Goal: Task Accomplishment & Management: Use online tool/utility

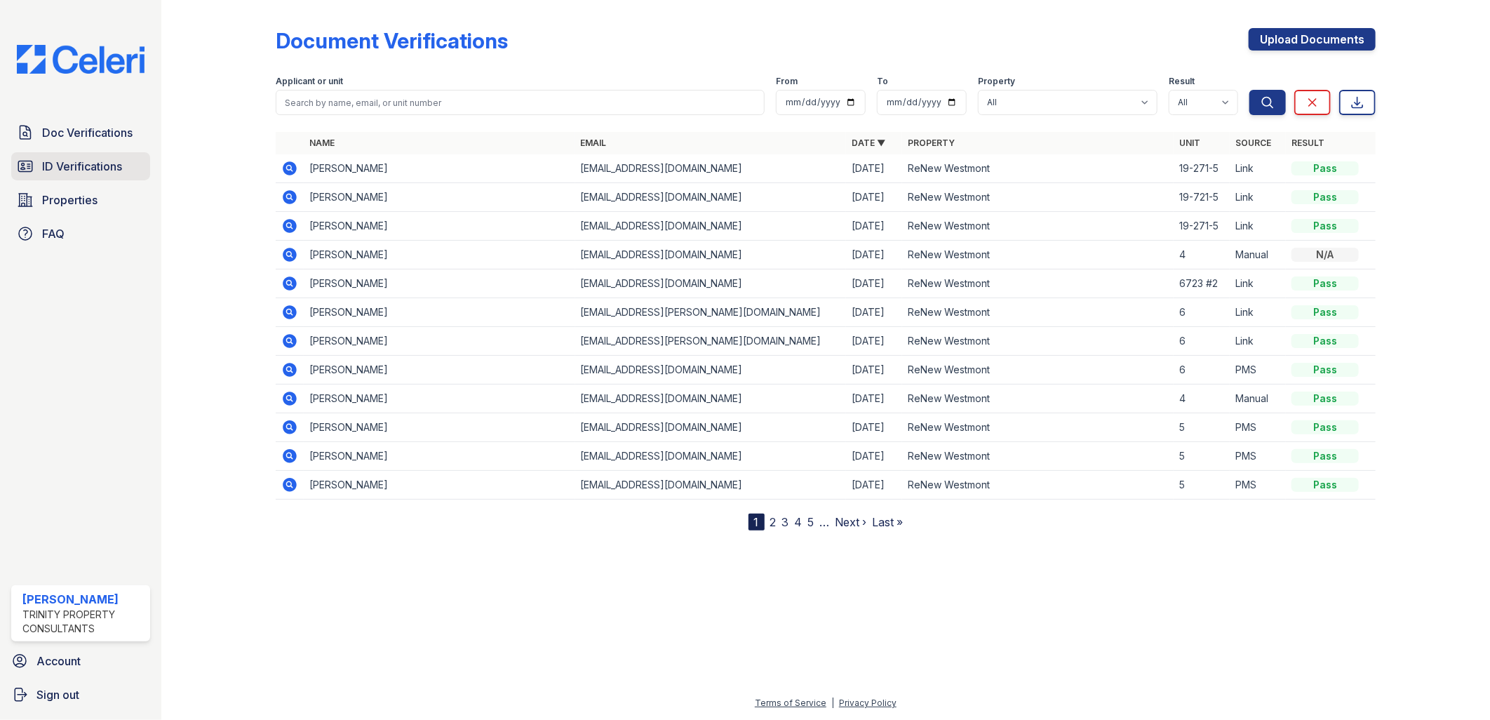
click at [107, 167] on span "ID Verifications" at bounding box center [82, 166] width 80 height 17
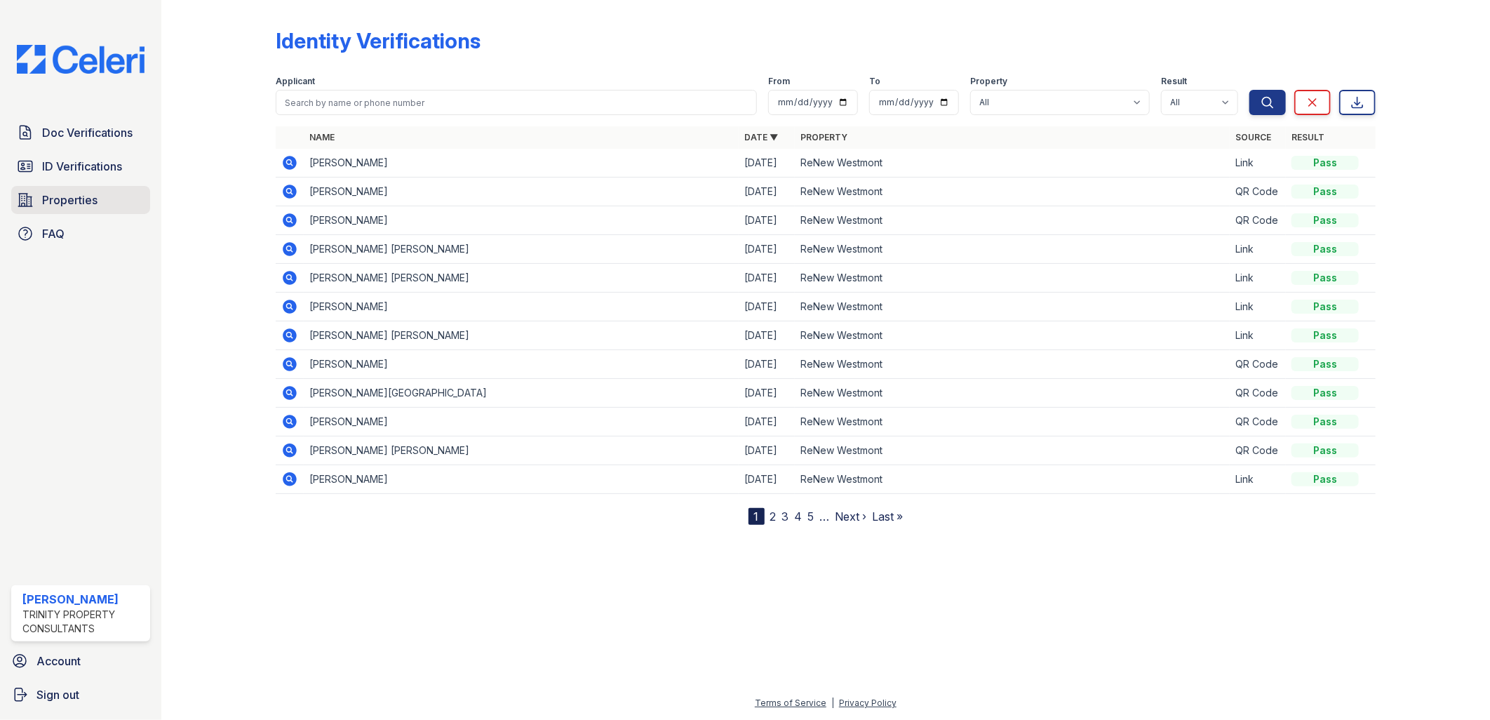
click at [117, 208] on link "Properties" at bounding box center [80, 200] width 139 height 28
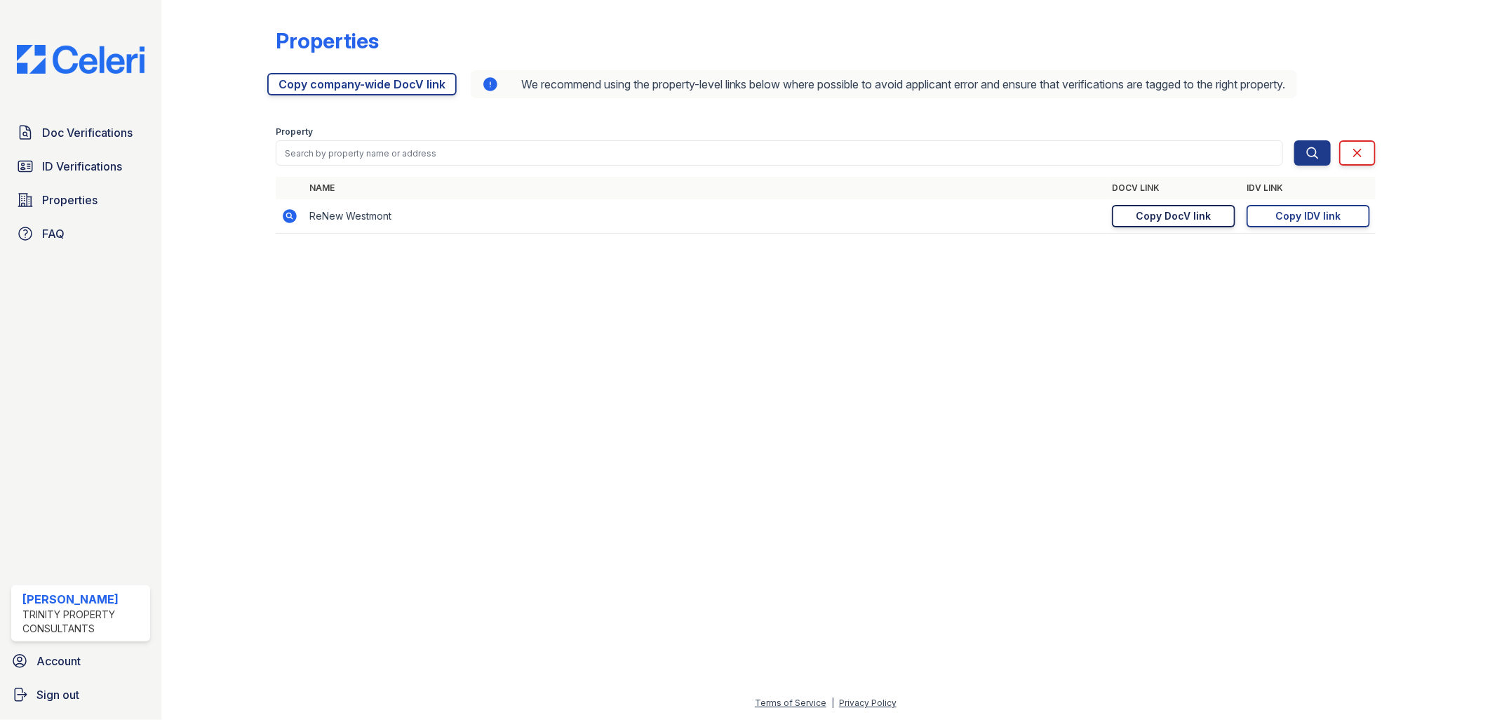
click at [1186, 220] on div "Copy DocV link" at bounding box center [1174, 216] width 75 height 14
click at [1288, 215] on div "Copy IDV link" at bounding box center [1308, 216] width 65 height 14
click at [82, 163] on span "ID Verifications" at bounding box center [82, 166] width 80 height 17
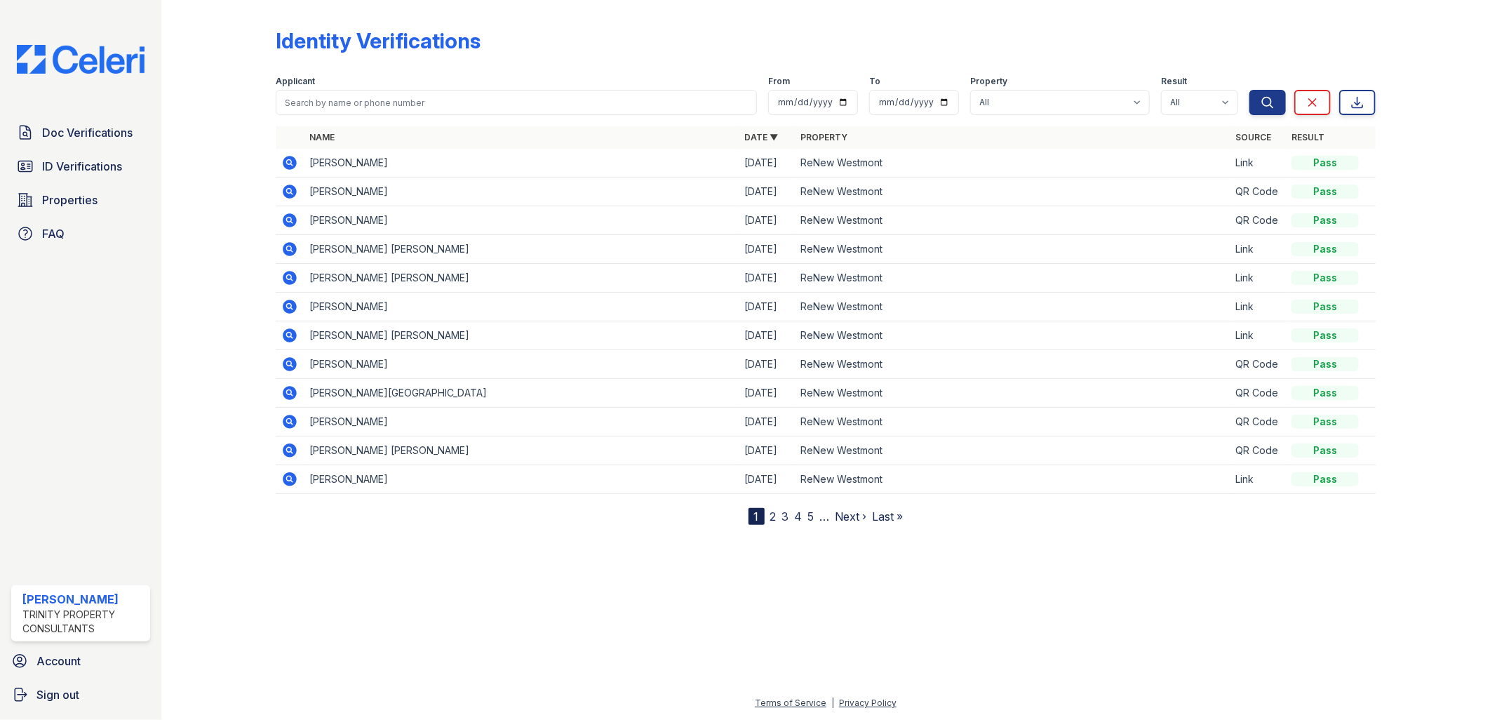
click at [937, 651] on div at bounding box center [826, 620] width 1284 height 147
